Goal: Navigation & Orientation: Find specific page/section

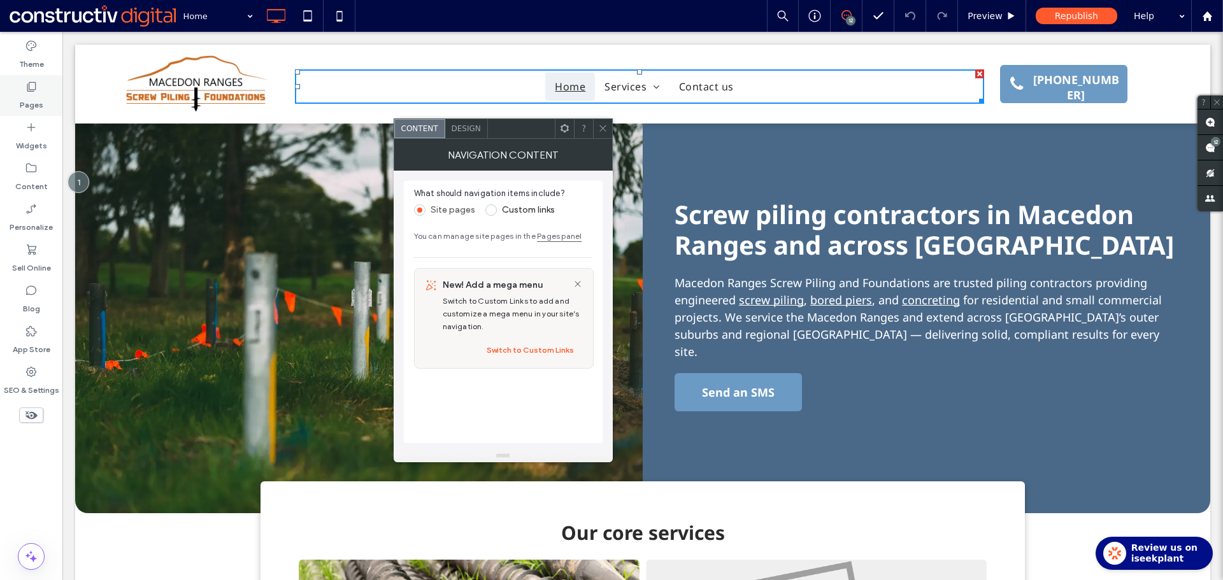
click at [38, 97] on label "Pages" at bounding box center [32, 102] width 24 height 18
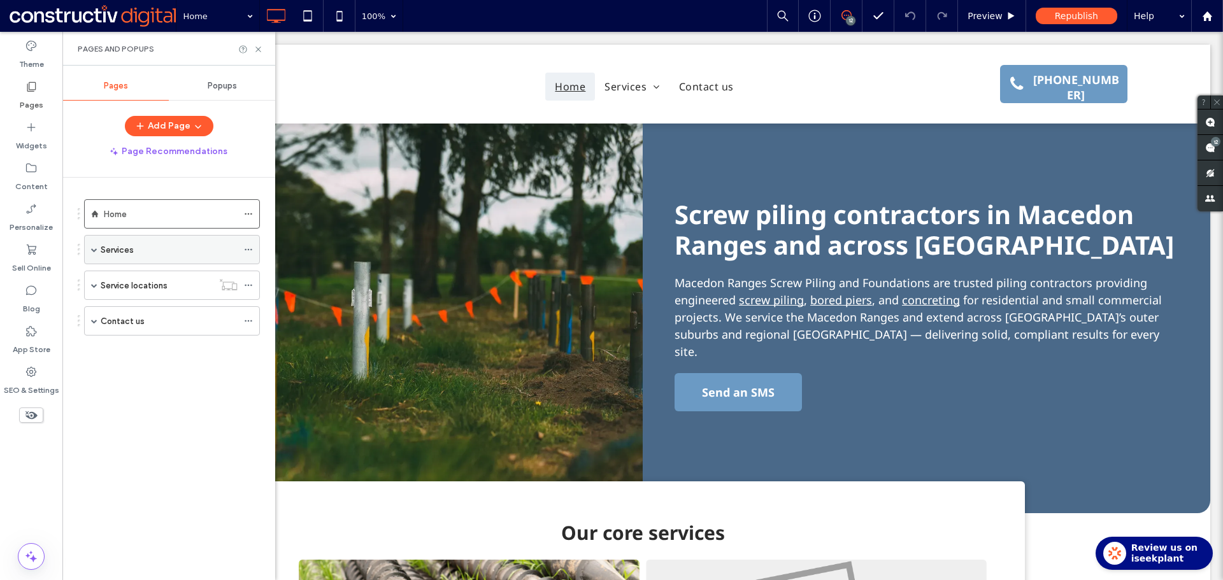
click at [145, 246] on div "Services" at bounding box center [169, 249] width 137 height 13
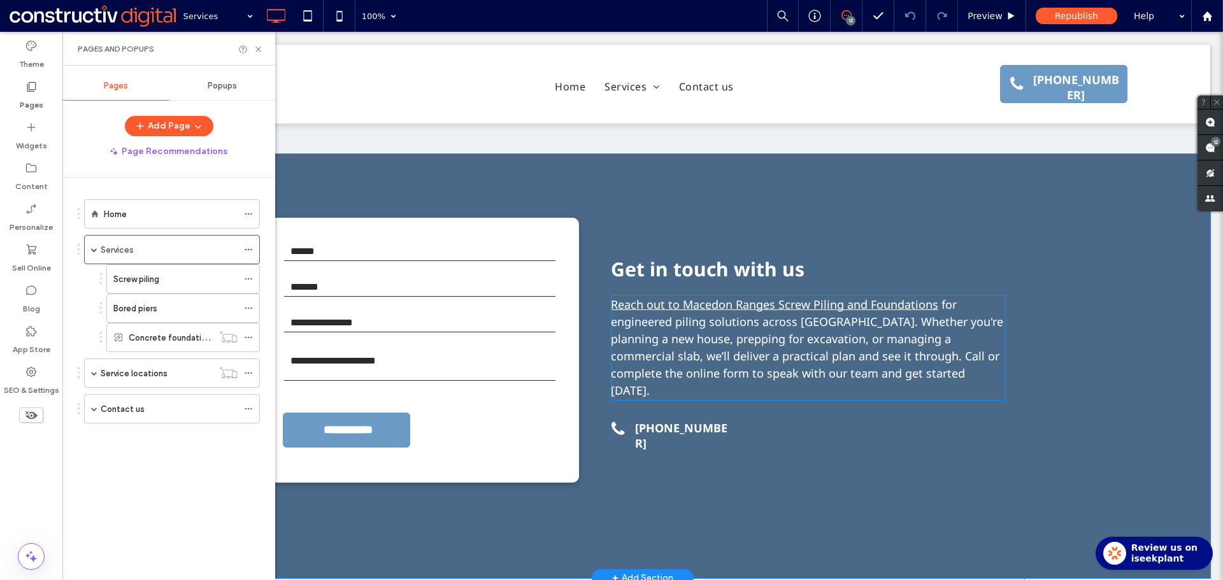
scroll to position [1769, 0]
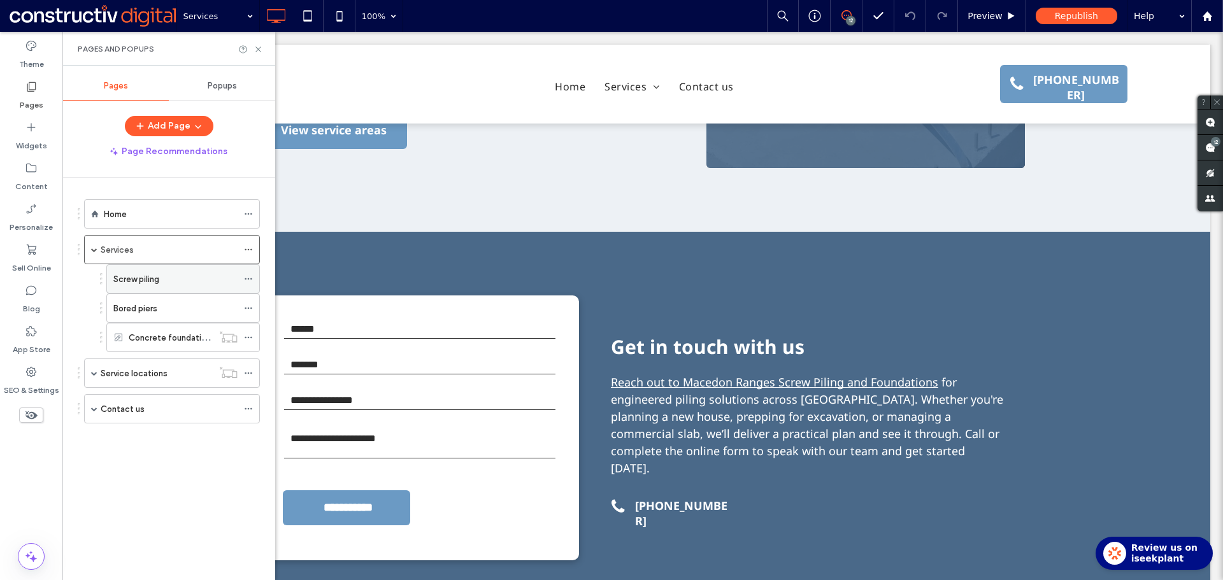
click at [196, 278] on div "Screw piling" at bounding box center [175, 279] width 124 height 13
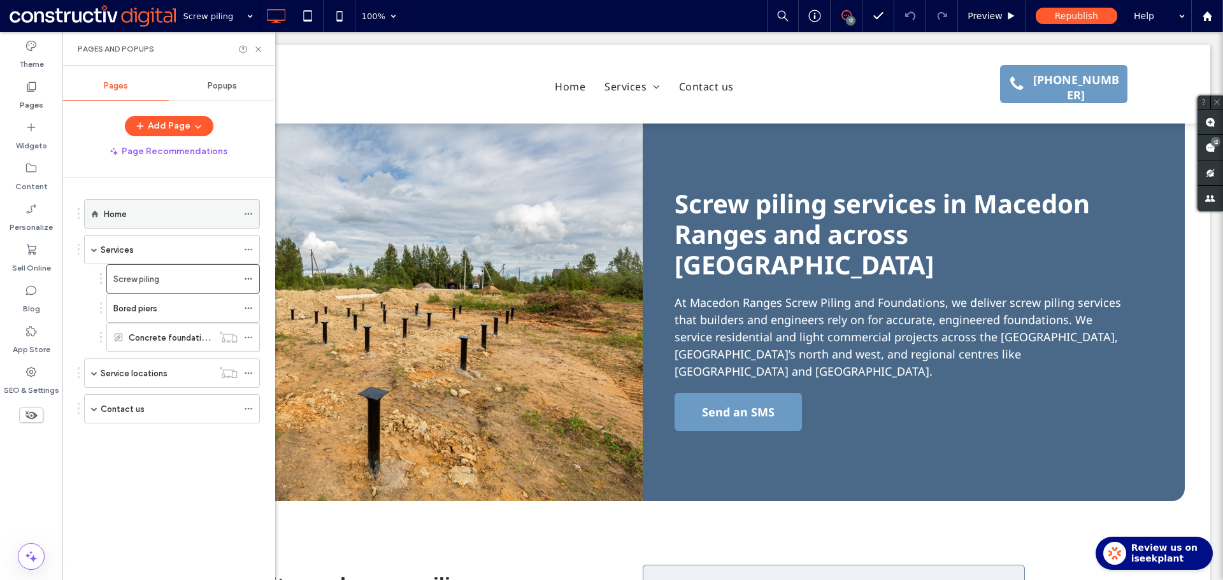
click at [180, 216] on div "Home" at bounding box center [171, 214] width 134 height 13
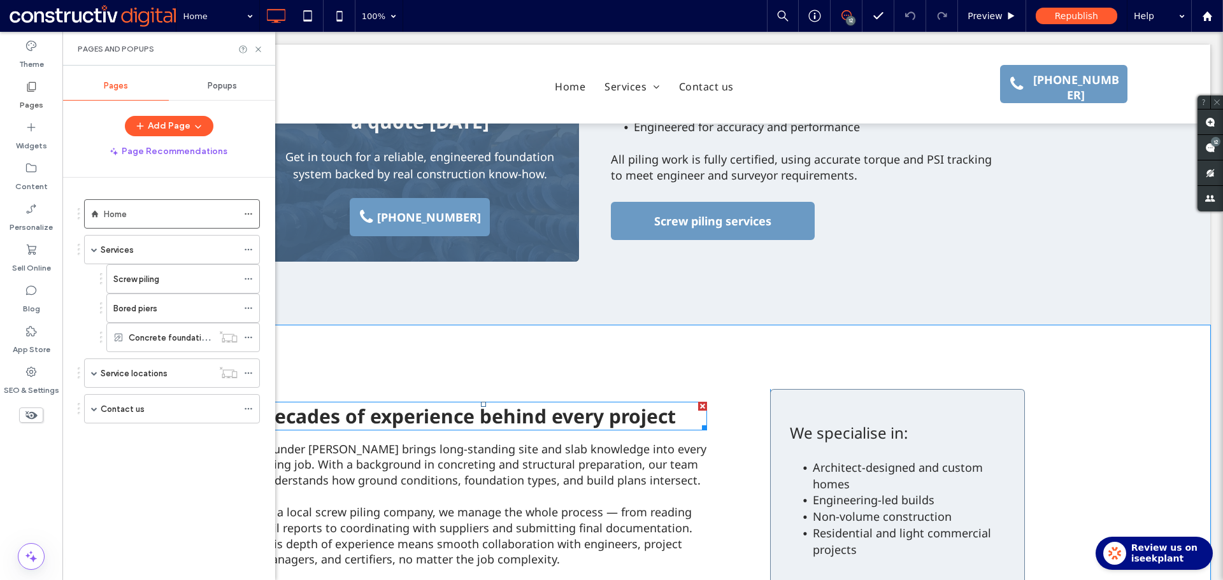
scroll to position [1241, 0]
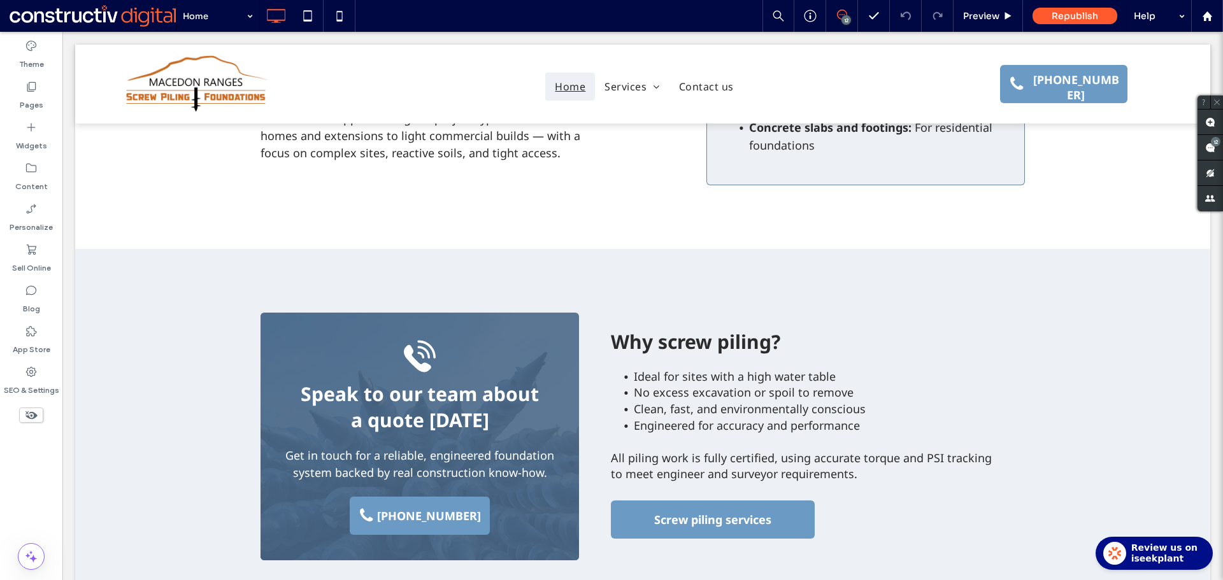
scroll to position [956, 0]
